Goal: Navigation & Orientation: Find specific page/section

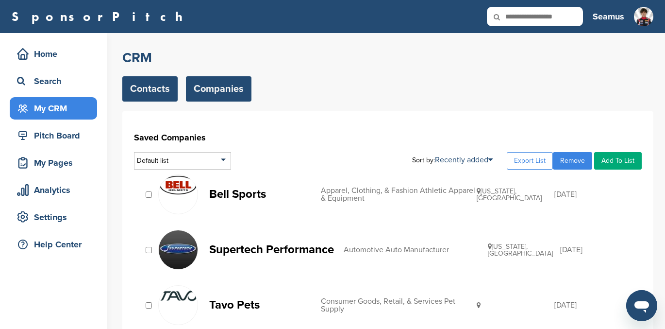
click at [135, 82] on link "Contacts" at bounding box center [149, 88] width 55 height 25
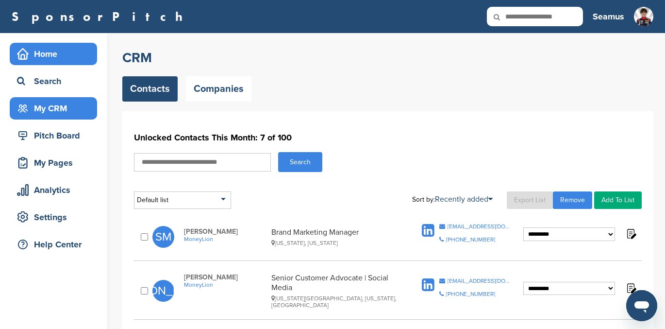
click at [45, 54] on div "Home" at bounding box center [56, 53] width 83 height 17
